Goal: Find specific page/section: Find specific page/section

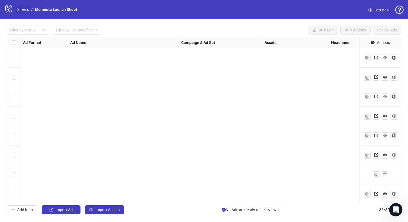
scroll to position [262, 0]
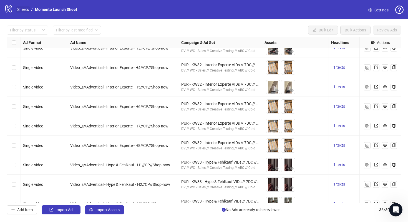
click at [26, 10] on link "Sheets" at bounding box center [23, 9] width 14 height 6
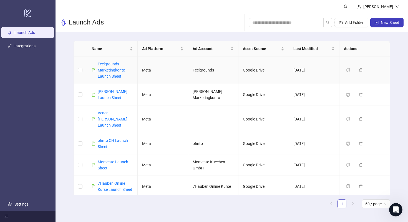
click at [115, 72] on div "Feelgrounds Marketingkonto Launch Sheet" at bounding box center [115, 70] width 35 height 18
click at [112, 77] on link "Feelgrounds Marketingkonto Launch Sheet" at bounding box center [111, 70] width 27 height 17
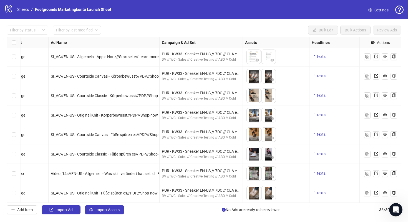
scroll to position [545, 32]
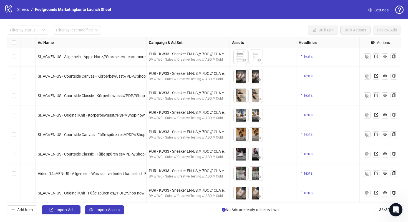
click at [306, 136] on span "1 texts" at bounding box center [307, 134] width 12 height 4
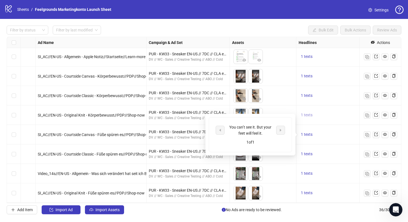
click at [308, 117] on button "1 texts" at bounding box center [307, 115] width 16 height 7
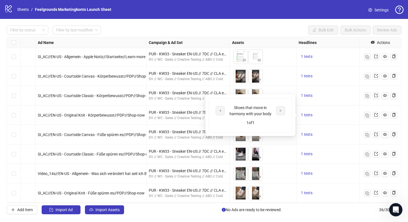
click at [296, 123] on div "To pick up a draggable item, press the space bar. While dragging, use the arrow…" at bounding box center [263, 114] width 67 height 19
